Goal: Check status: Verify the current state of an ongoing process or item

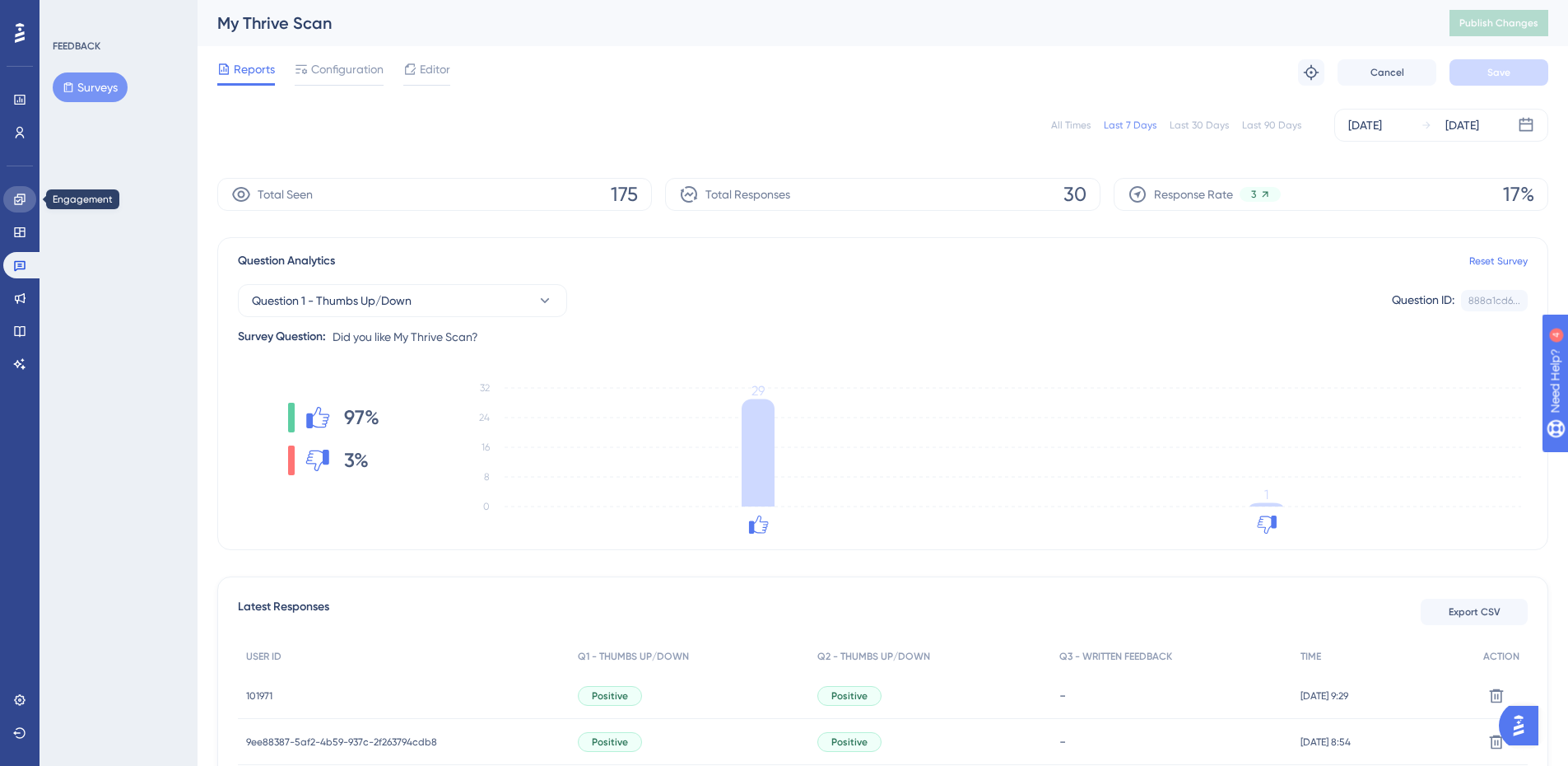
click at [18, 202] on icon at bounding box center [19, 200] width 13 height 13
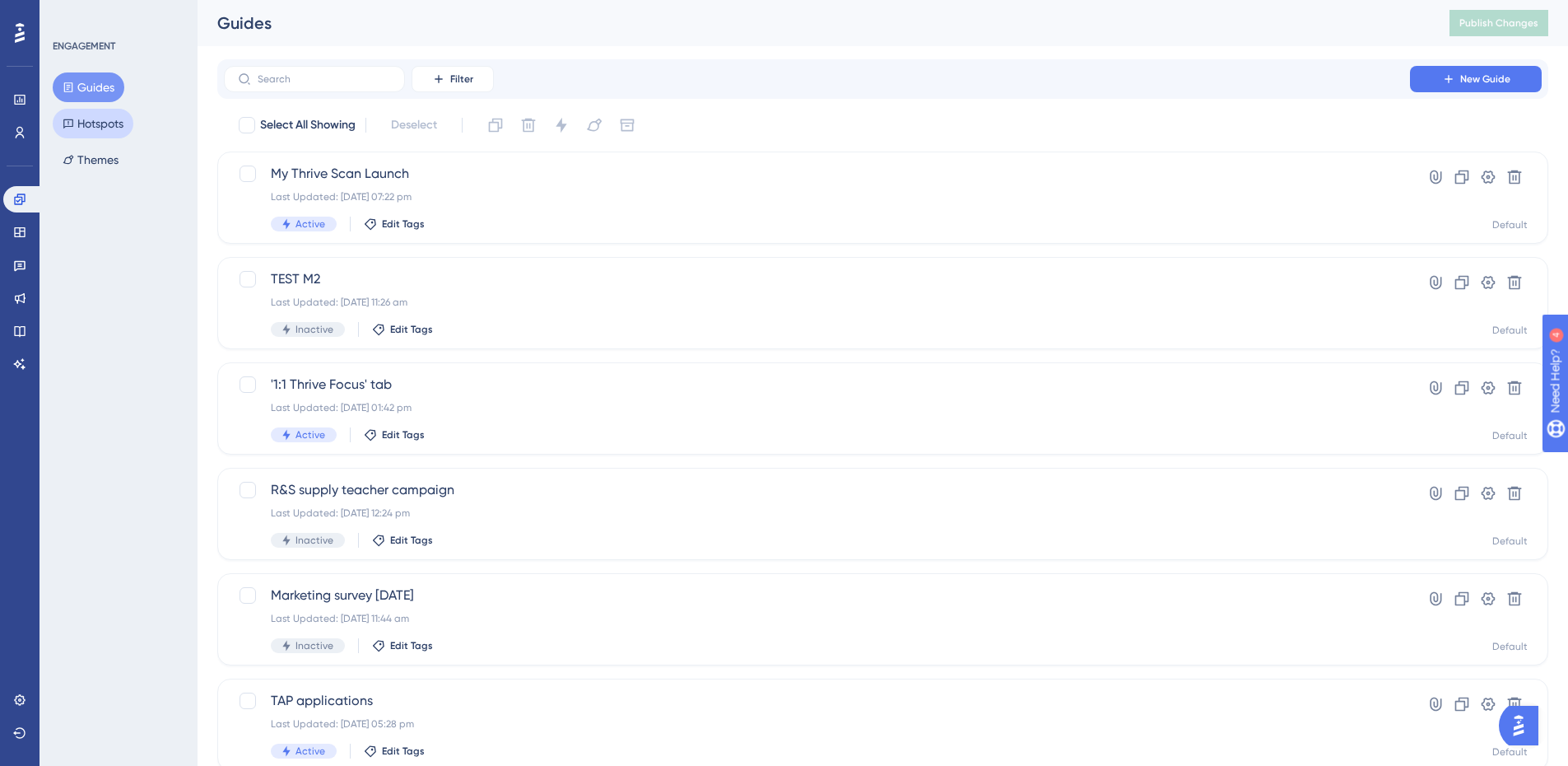
click at [102, 124] on button "Hotspots" at bounding box center [93, 124] width 81 height 29
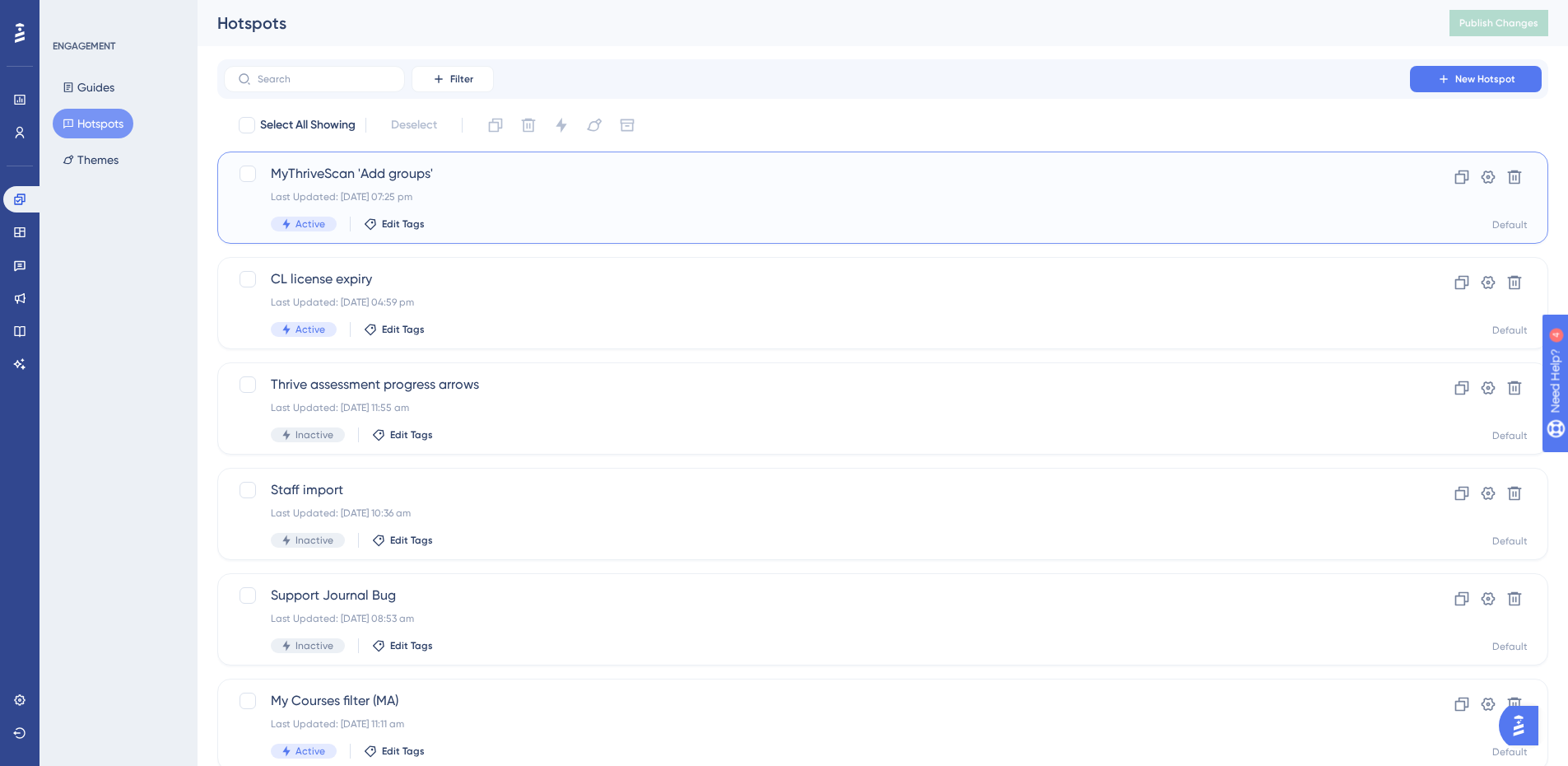
click at [373, 177] on span "MyThriveScan 'Add groups'" at bounding box center [817, 174] width 1092 height 20
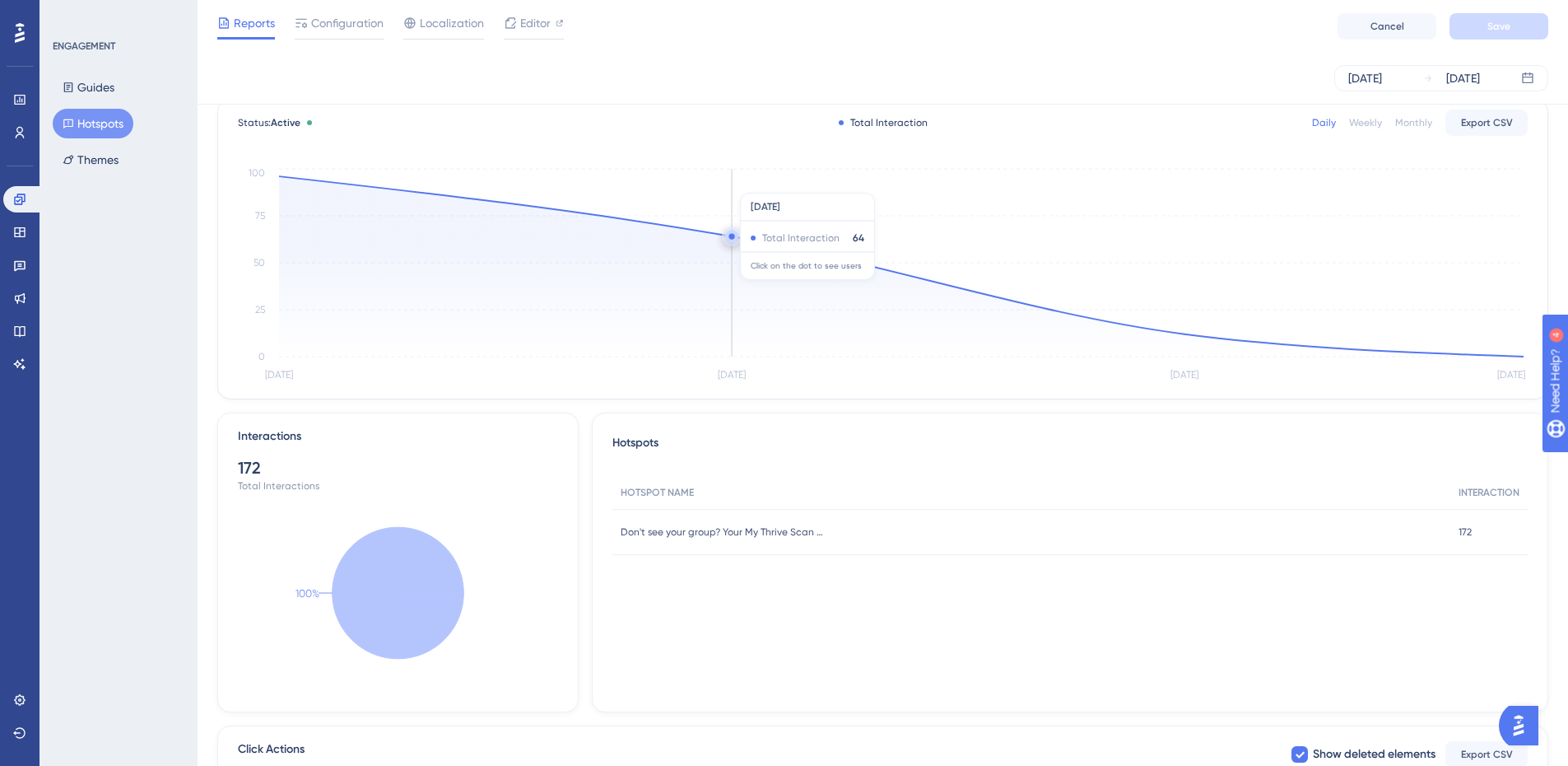
scroll to position [82, 0]
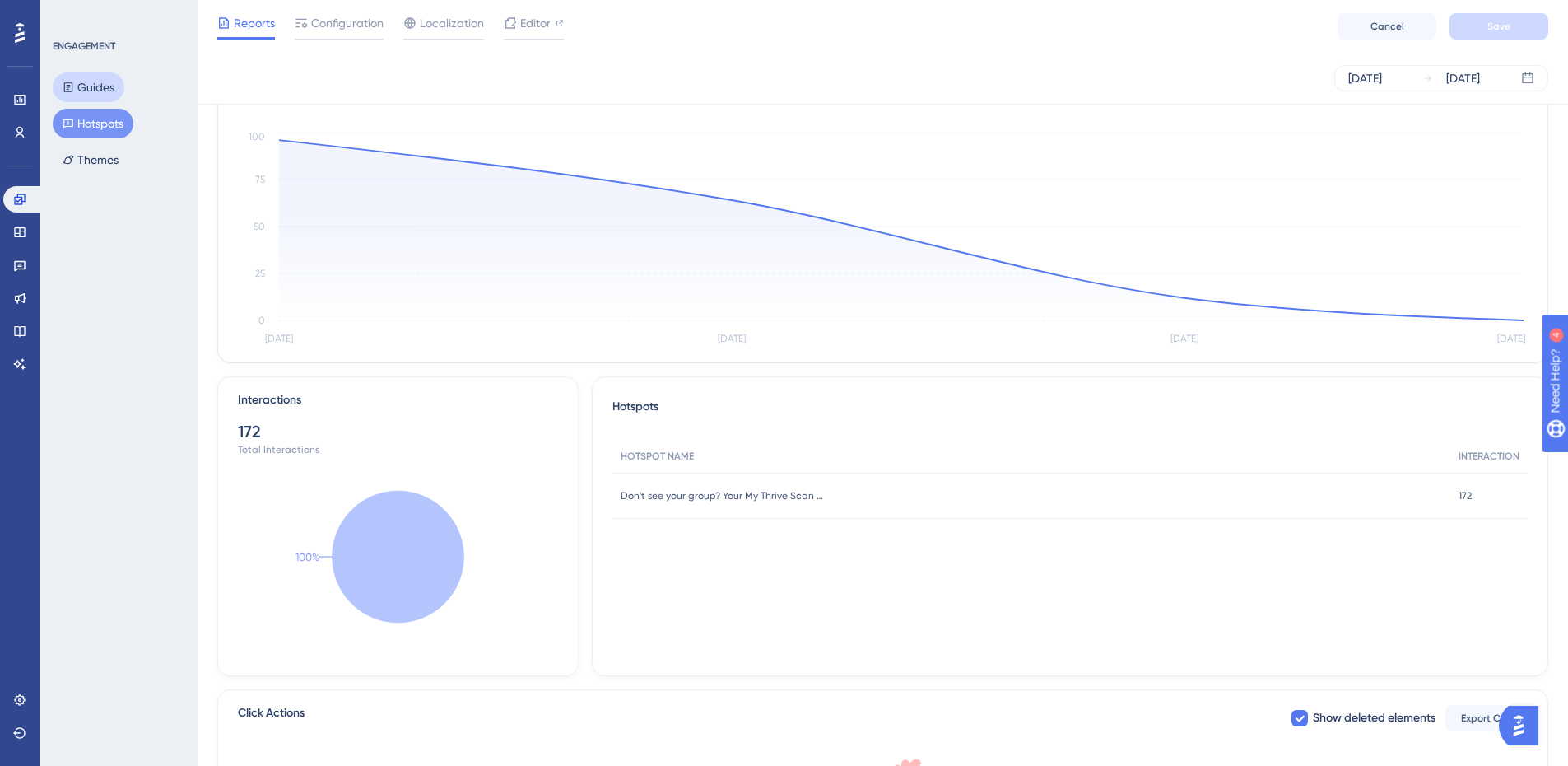
click at [61, 97] on button "Guides" at bounding box center [89, 87] width 71 height 29
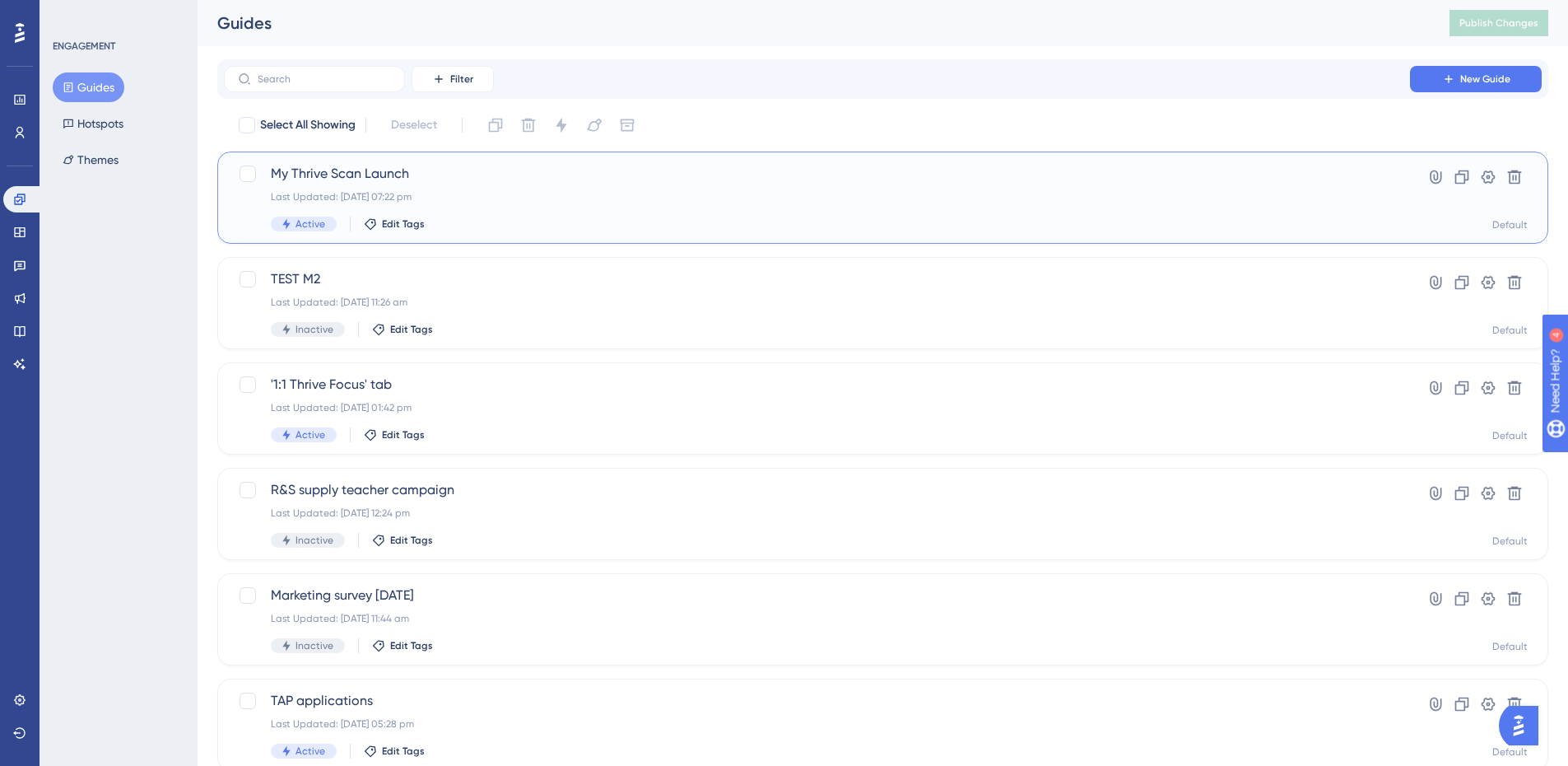
click at [350, 162] on div "My Thrive Scan Launch Last Updated: 06 Oct 2025 07:22 pm Active Edit Tags Hyper…" at bounding box center [883, 198] width 1331 height 92
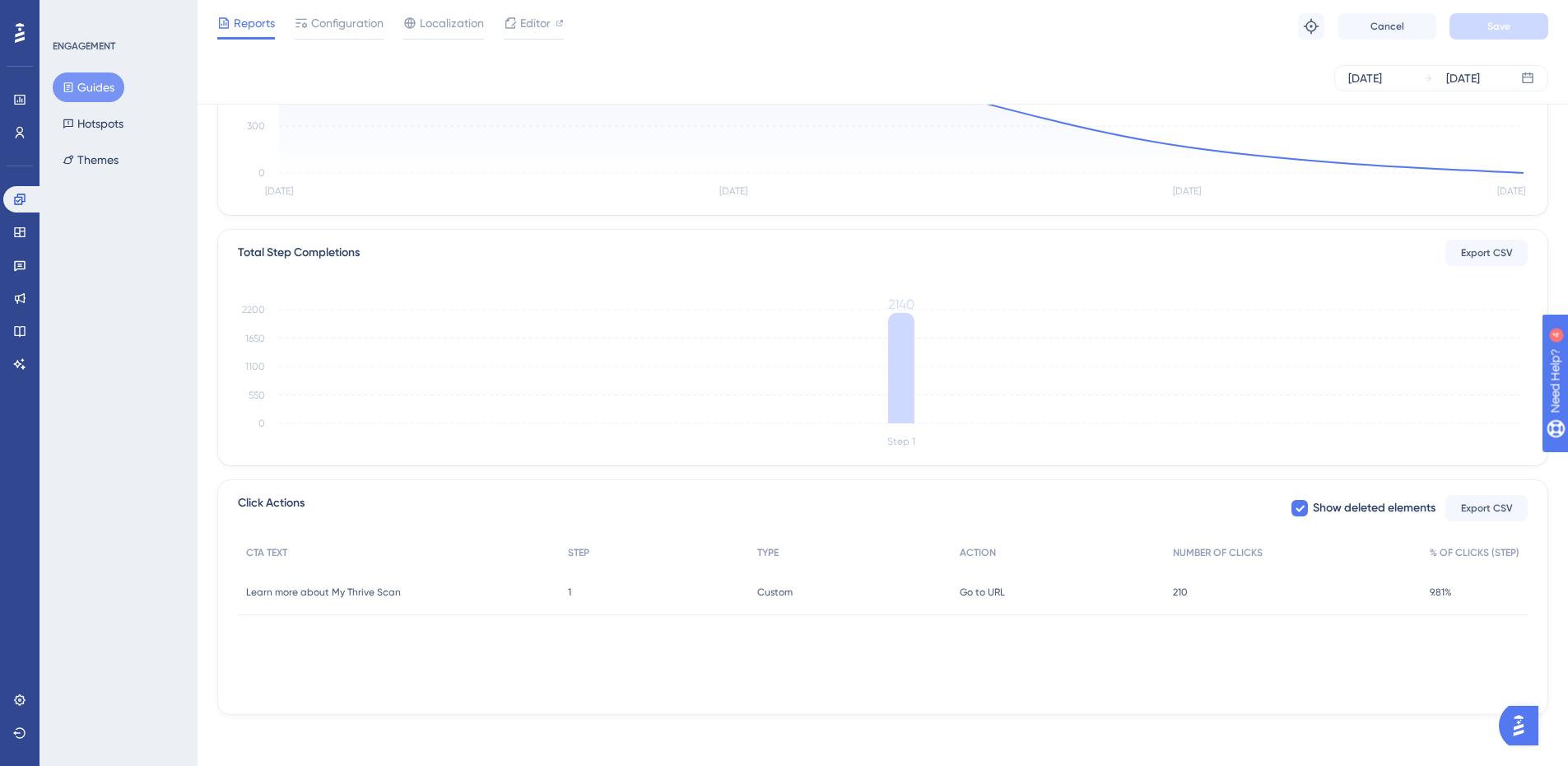
scroll to position [277, 0]
